Goal: Transaction & Acquisition: Purchase product/service

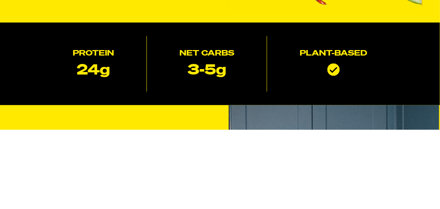
scroll to position [124, 0]
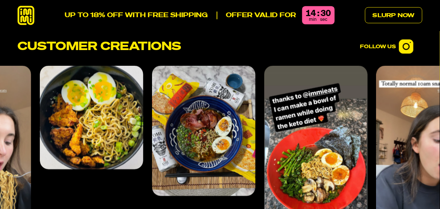
scroll to position [2704, 0]
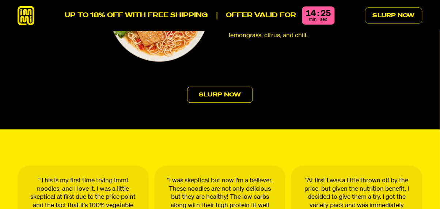
click at [240, 87] on link "Slurp Now" at bounding box center [220, 95] width 66 height 16
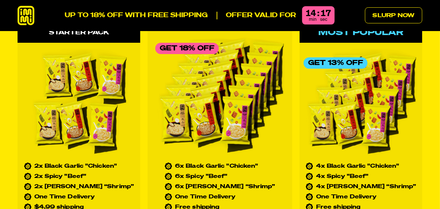
scroll to position [3079, 0]
